Goal: Task Accomplishment & Management: Manage account settings

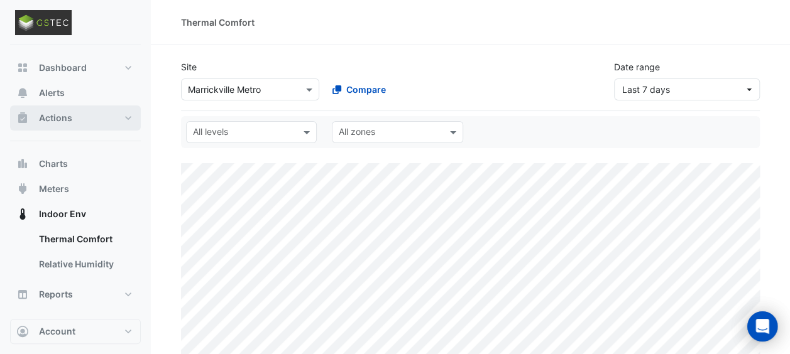
select select "***"
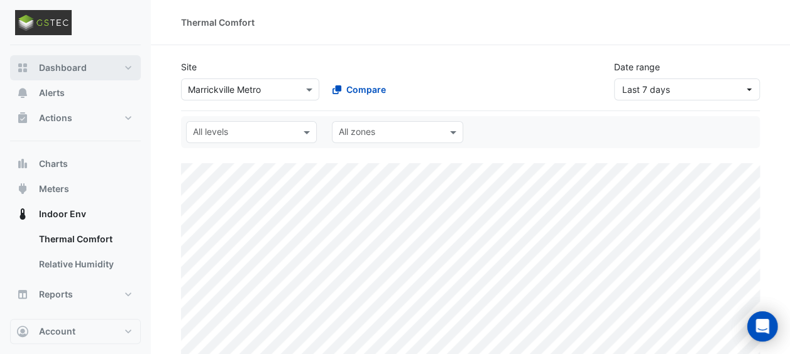
click at [58, 68] on span "Dashboard" at bounding box center [63, 68] width 48 height 13
select select "***"
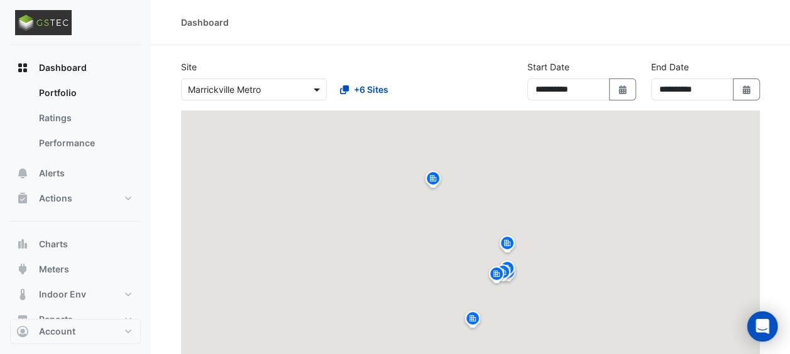
click at [318, 93] on span at bounding box center [318, 89] width 16 height 13
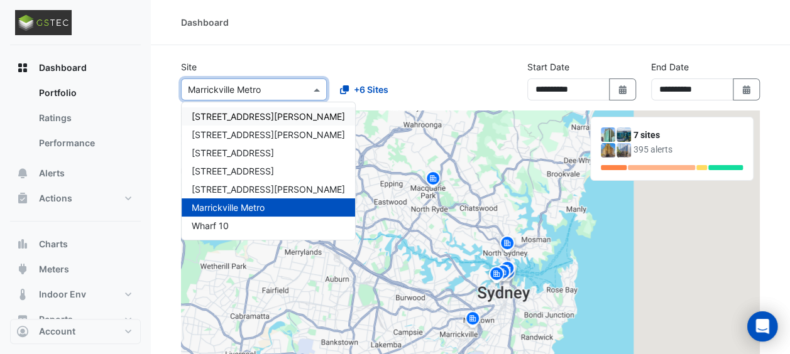
click at [233, 113] on span "[STREET_ADDRESS][PERSON_NAME]" at bounding box center [268, 116] width 153 height 11
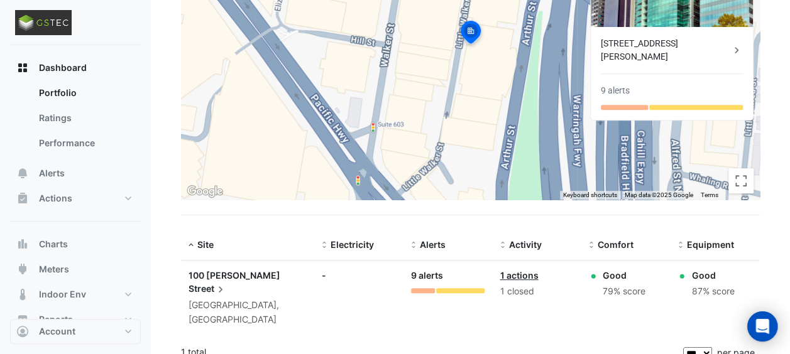
click at [619, 84] on div "9 alerts" at bounding box center [614, 90] width 29 height 13
click at [635, 41] on div "[STREET_ADDRESS][PERSON_NAME]" at bounding box center [664, 50] width 129 height 26
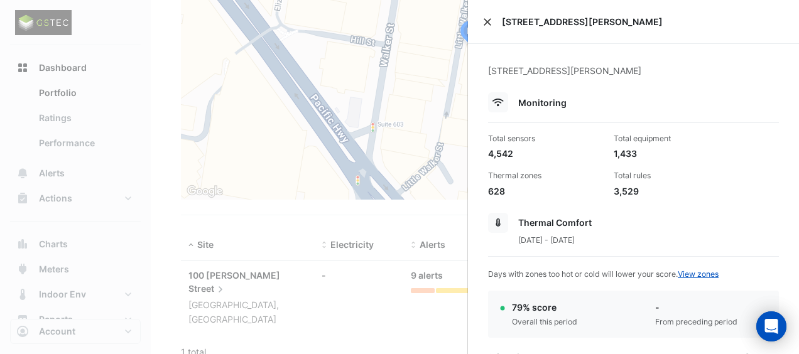
click at [486, 20] on button "Close" at bounding box center [487, 22] width 9 height 9
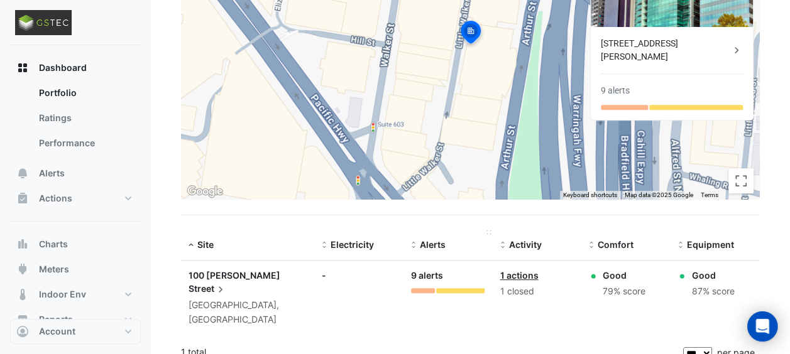
click at [429, 242] on span "Alerts" at bounding box center [433, 244] width 26 height 11
click at [419, 288] on div at bounding box center [423, 290] width 24 height 5
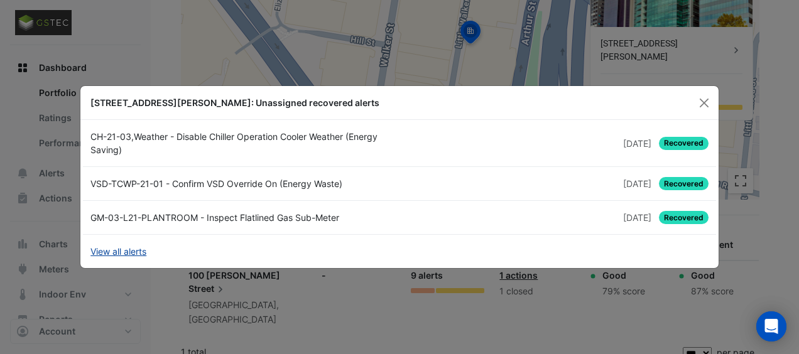
click at [119, 250] on link "View all alerts" at bounding box center [118, 251] width 56 height 13
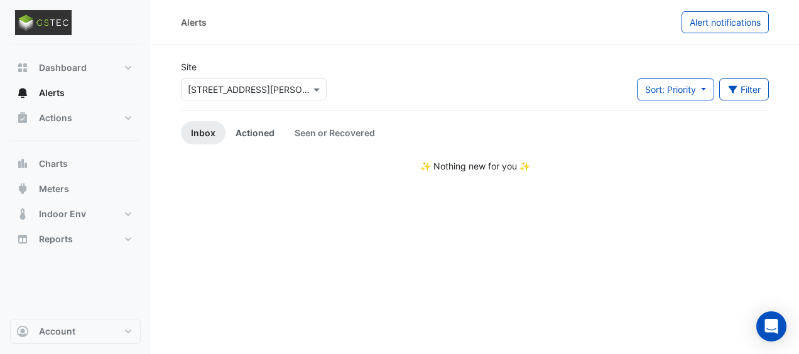
click at [253, 131] on link "Actioned" at bounding box center [254, 132] width 59 height 23
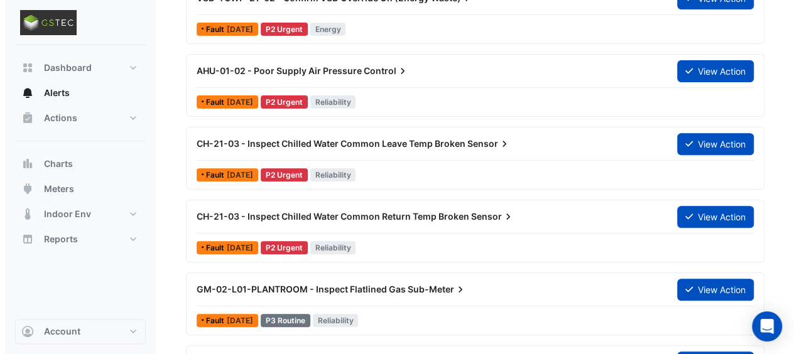
scroll to position [188, 0]
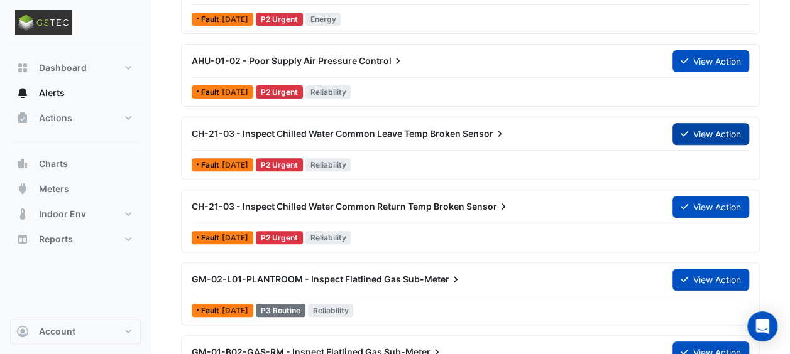
click at [715, 131] on button "View Action" at bounding box center [710, 134] width 77 height 22
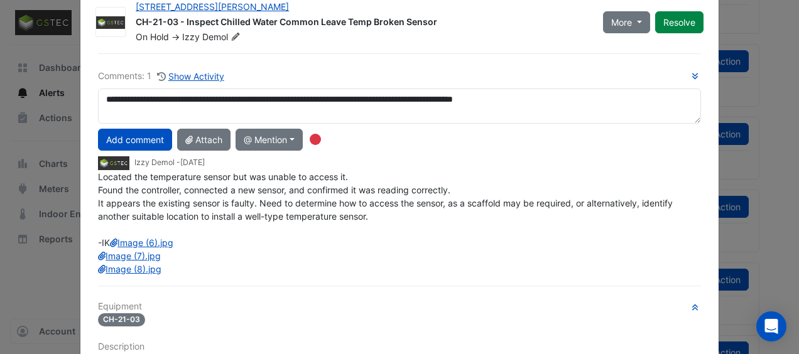
scroll to position [0, 0]
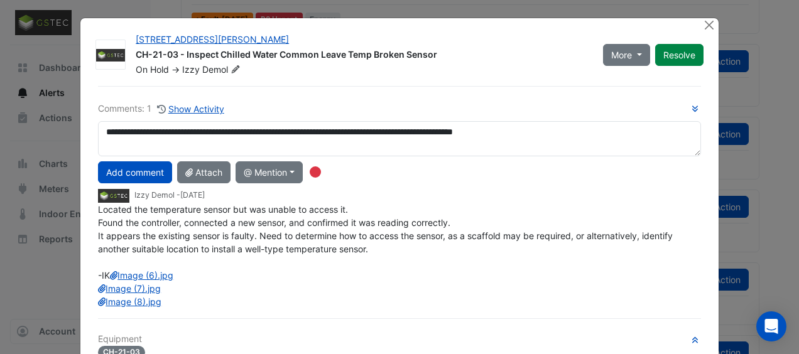
type textarea "**********"
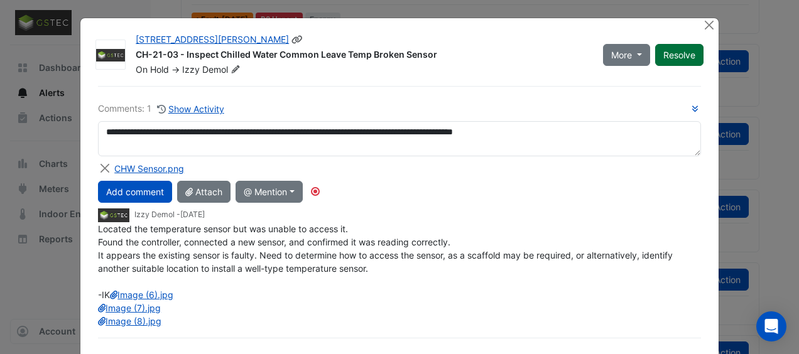
click at [677, 53] on button "Resolve" at bounding box center [679, 55] width 48 height 22
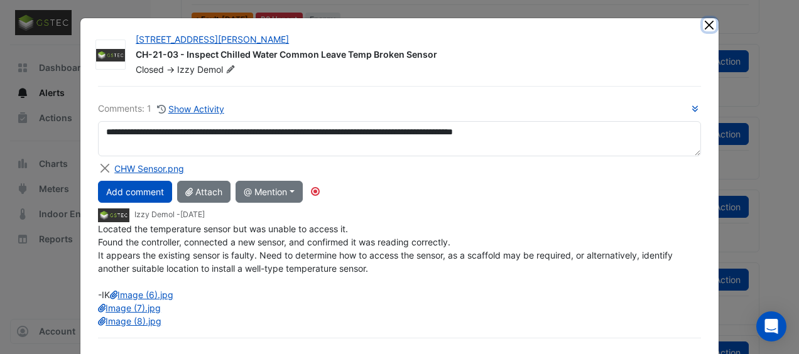
click at [704, 25] on button "Close" at bounding box center [709, 24] width 13 height 13
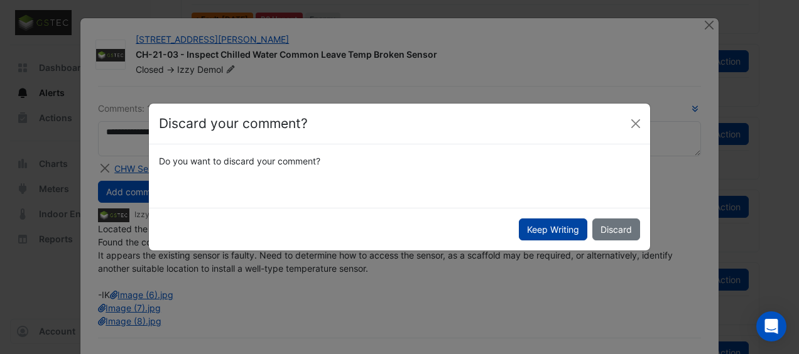
click at [549, 228] on button "Keep Writing" at bounding box center [553, 230] width 68 height 22
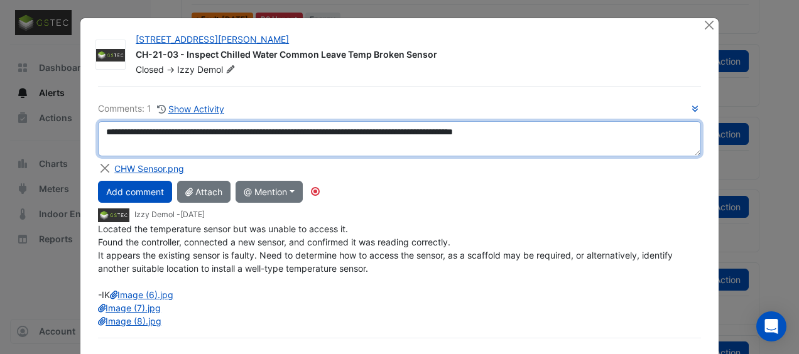
scroll to position [63, 0]
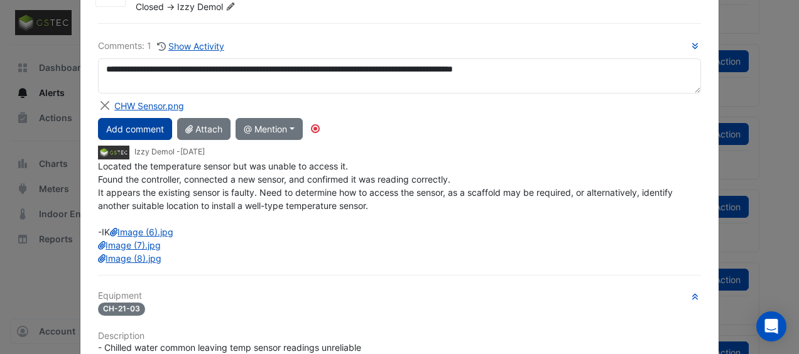
click at [142, 124] on button "Add comment" at bounding box center [135, 129] width 74 height 22
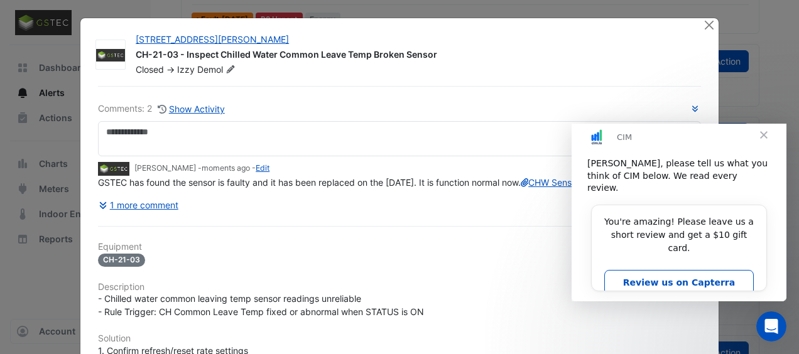
scroll to position [0, 0]
click at [763, 146] on span "Close" at bounding box center [763, 134] width 45 height 45
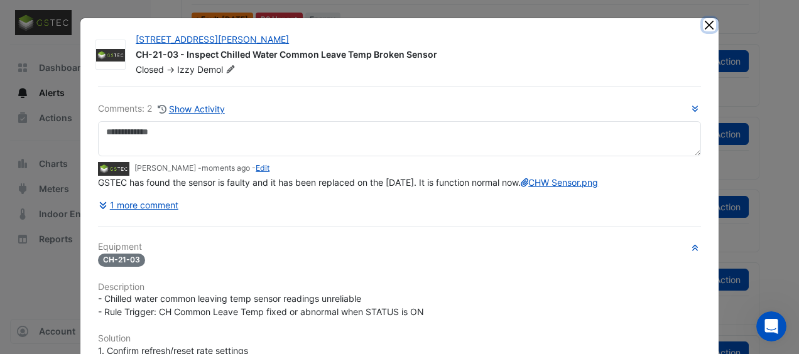
click at [705, 23] on button "Close" at bounding box center [709, 24] width 13 height 13
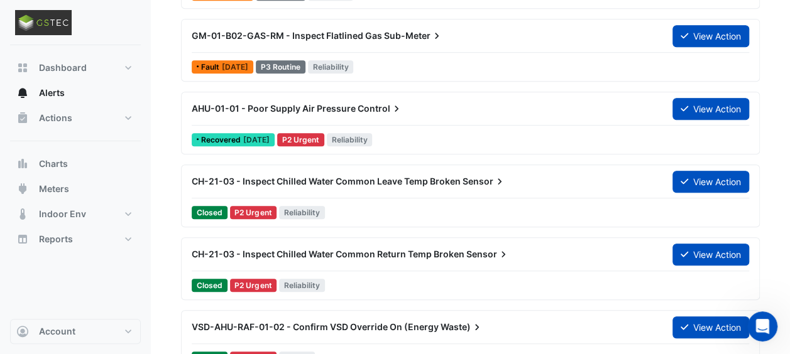
scroll to position [377, 0]
